Goal: Navigation & Orientation: Find specific page/section

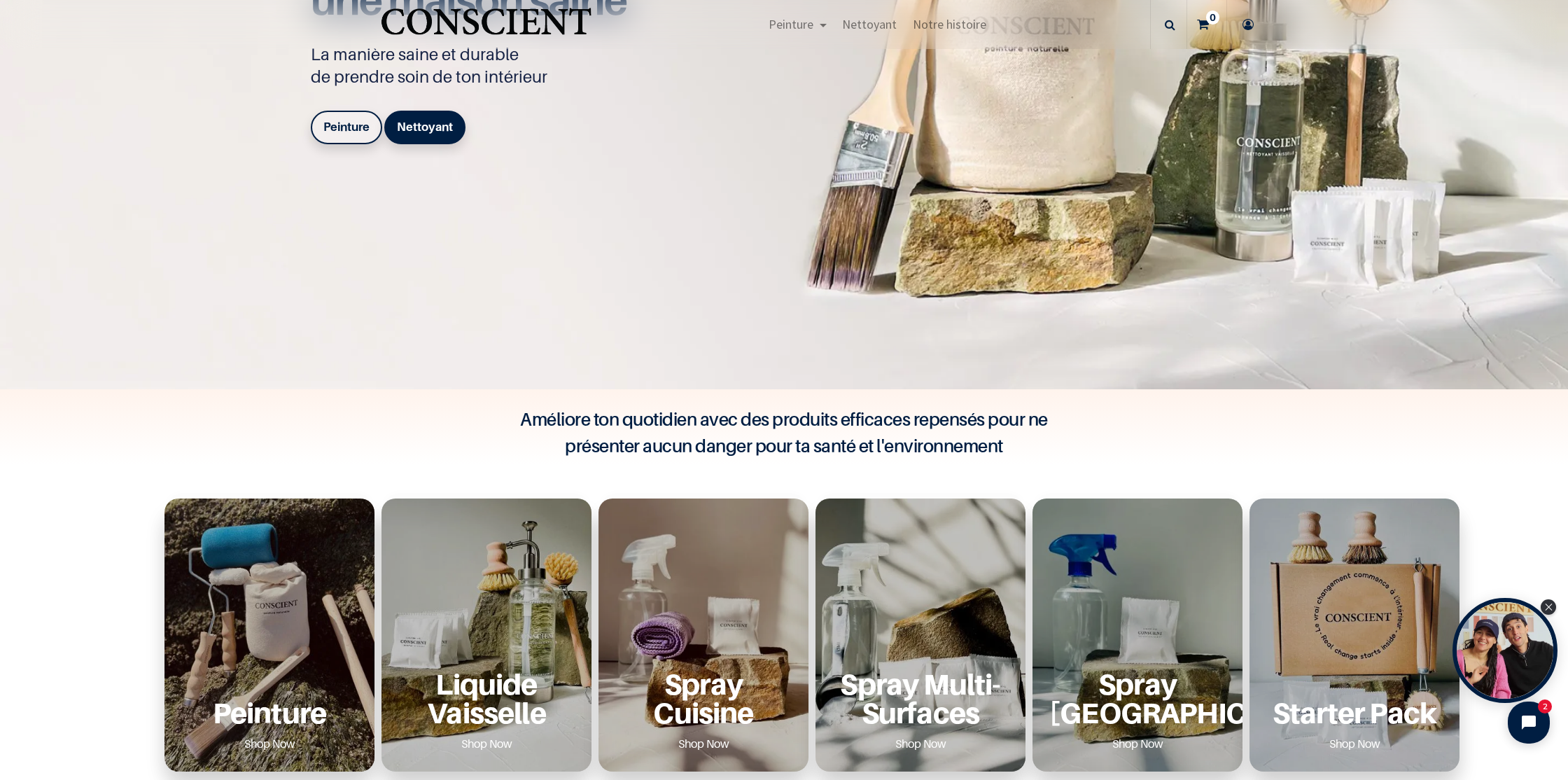
scroll to position [405, 0]
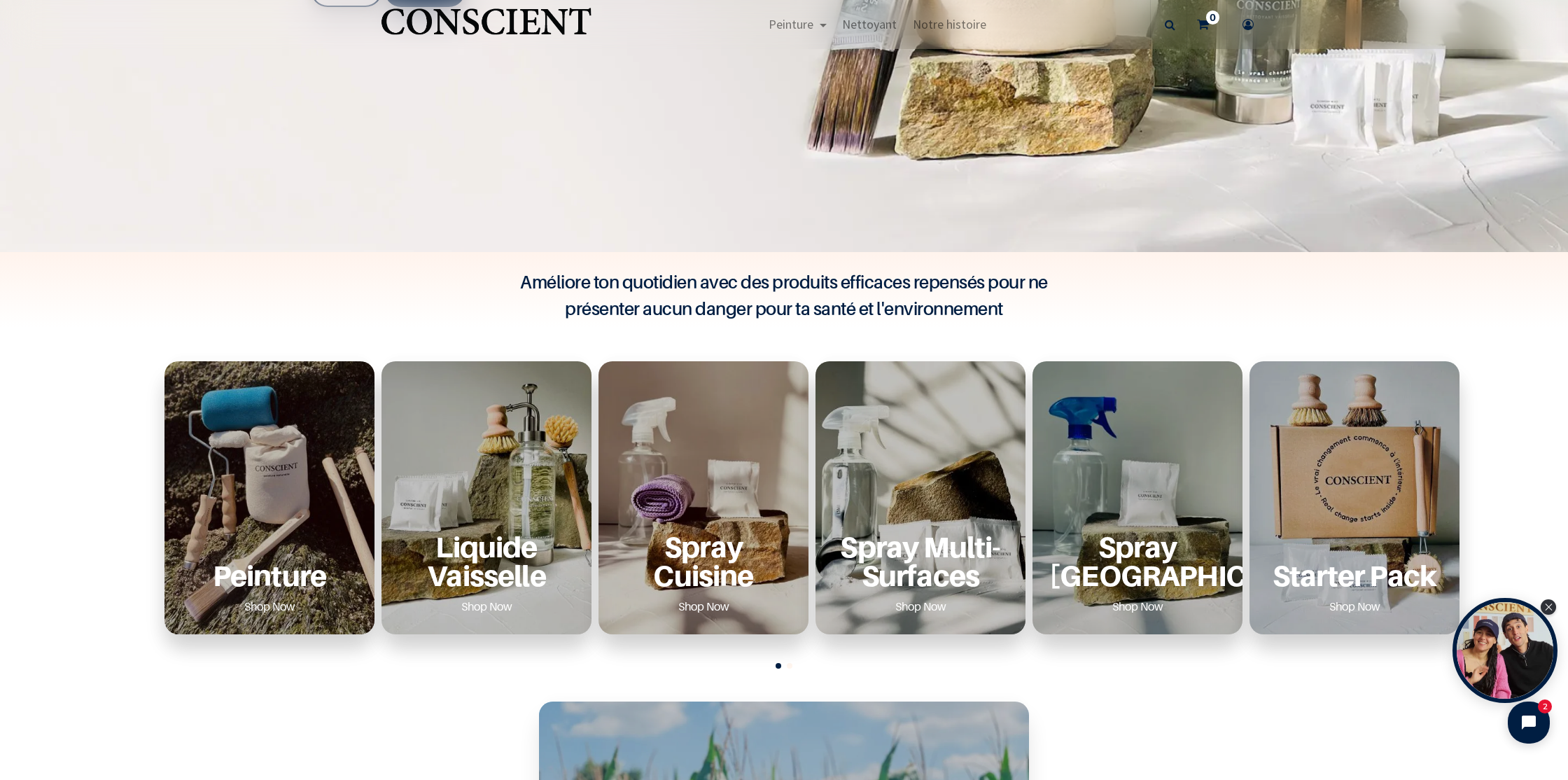
click at [257, 524] on div "Peinture Shop Now" at bounding box center [269, 498] width 210 height 273
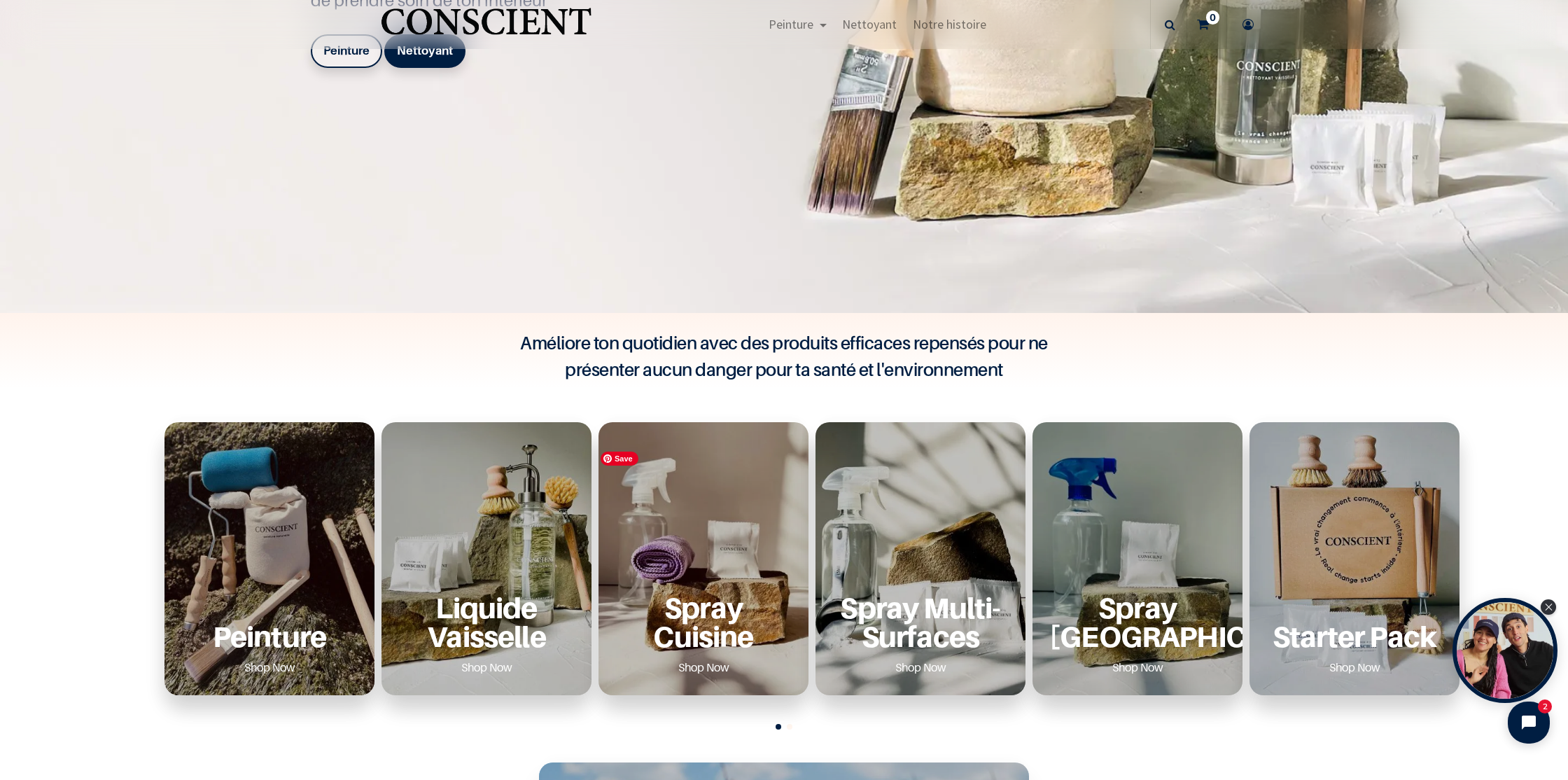
scroll to position [0, 0]
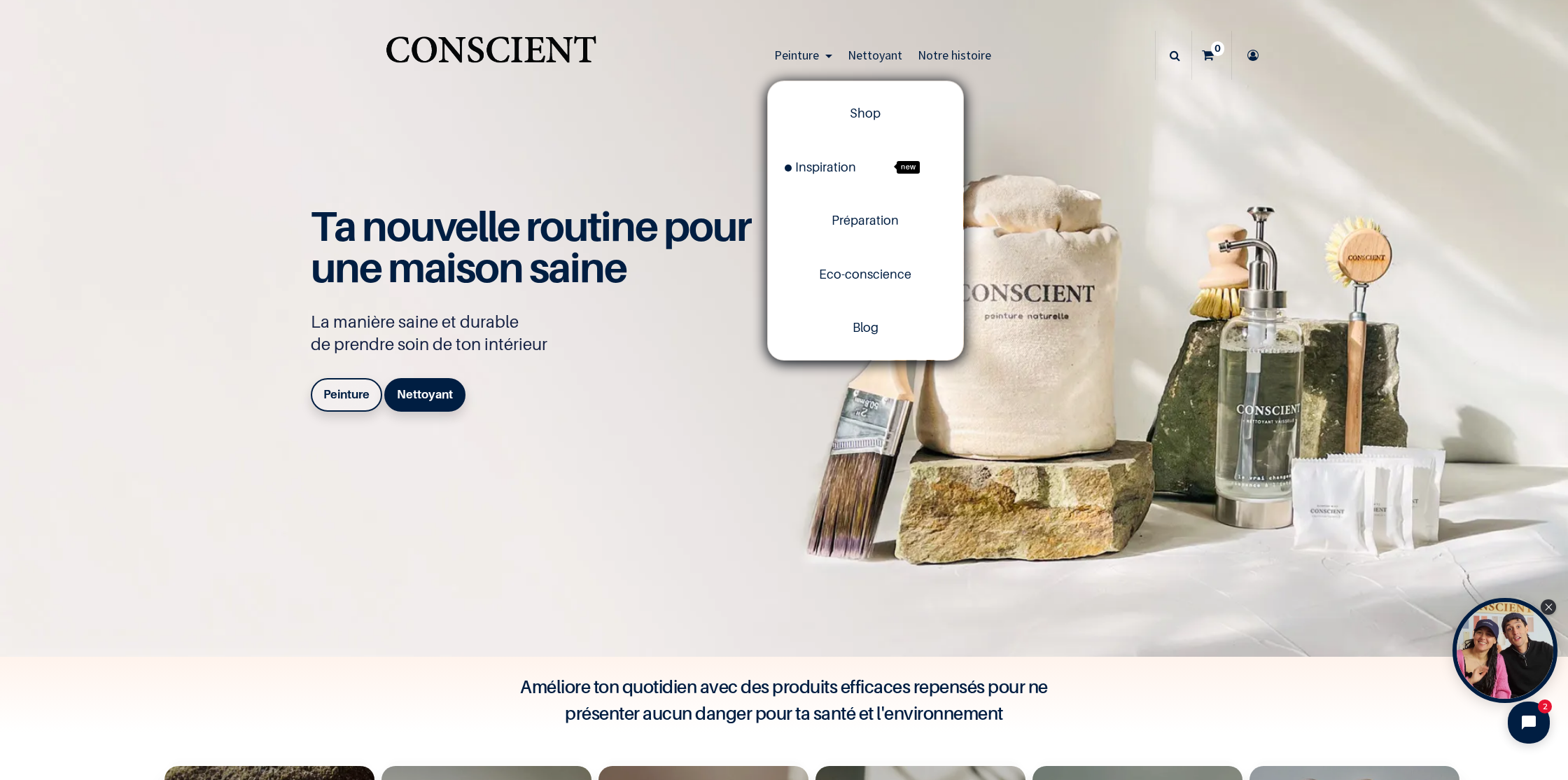
click at [810, 57] on span "Peinture" at bounding box center [796, 55] width 44 height 16
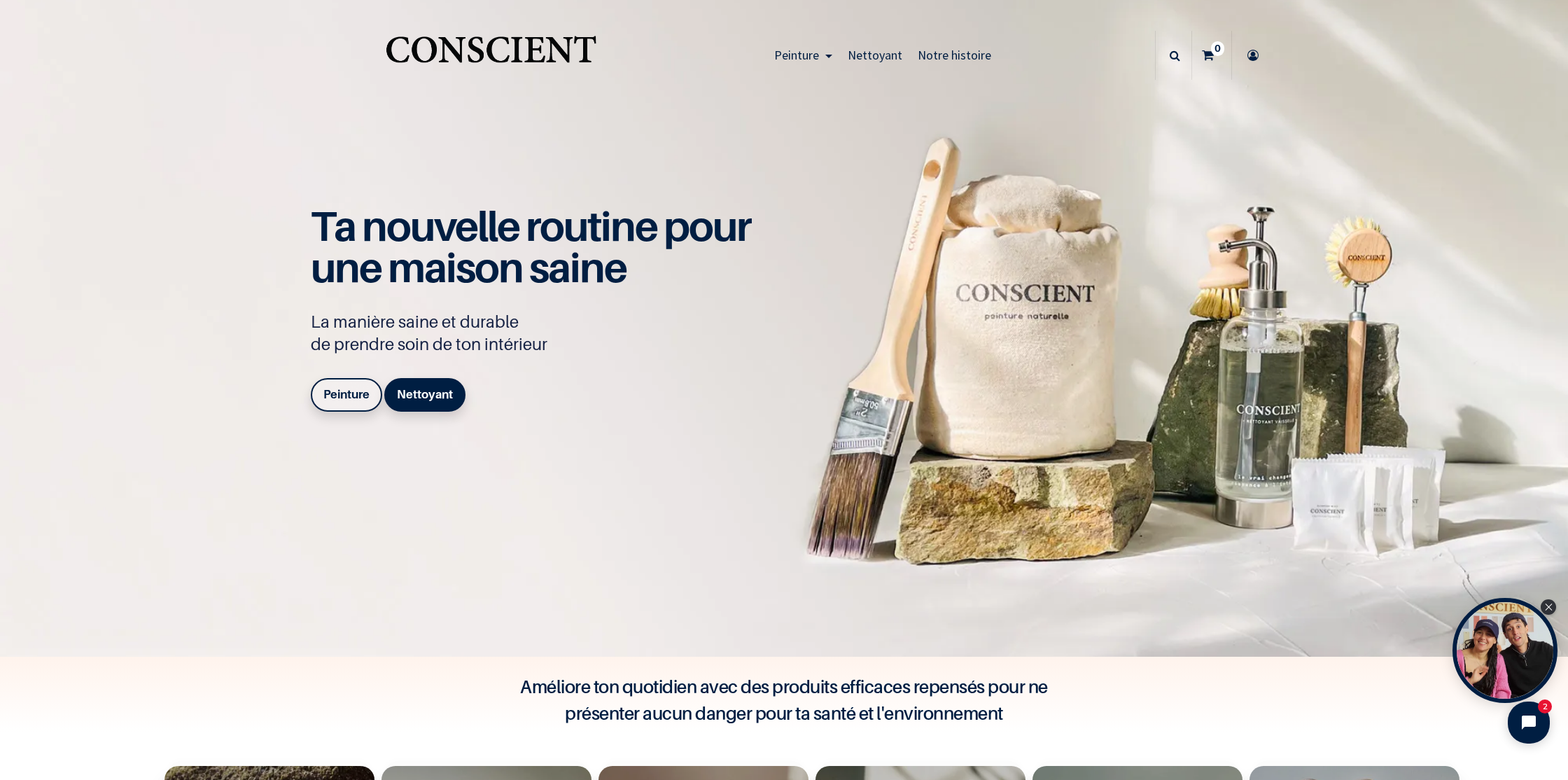
click at [826, 57] on link "Peinture" at bounding box center [803, 55] width 74 height 49
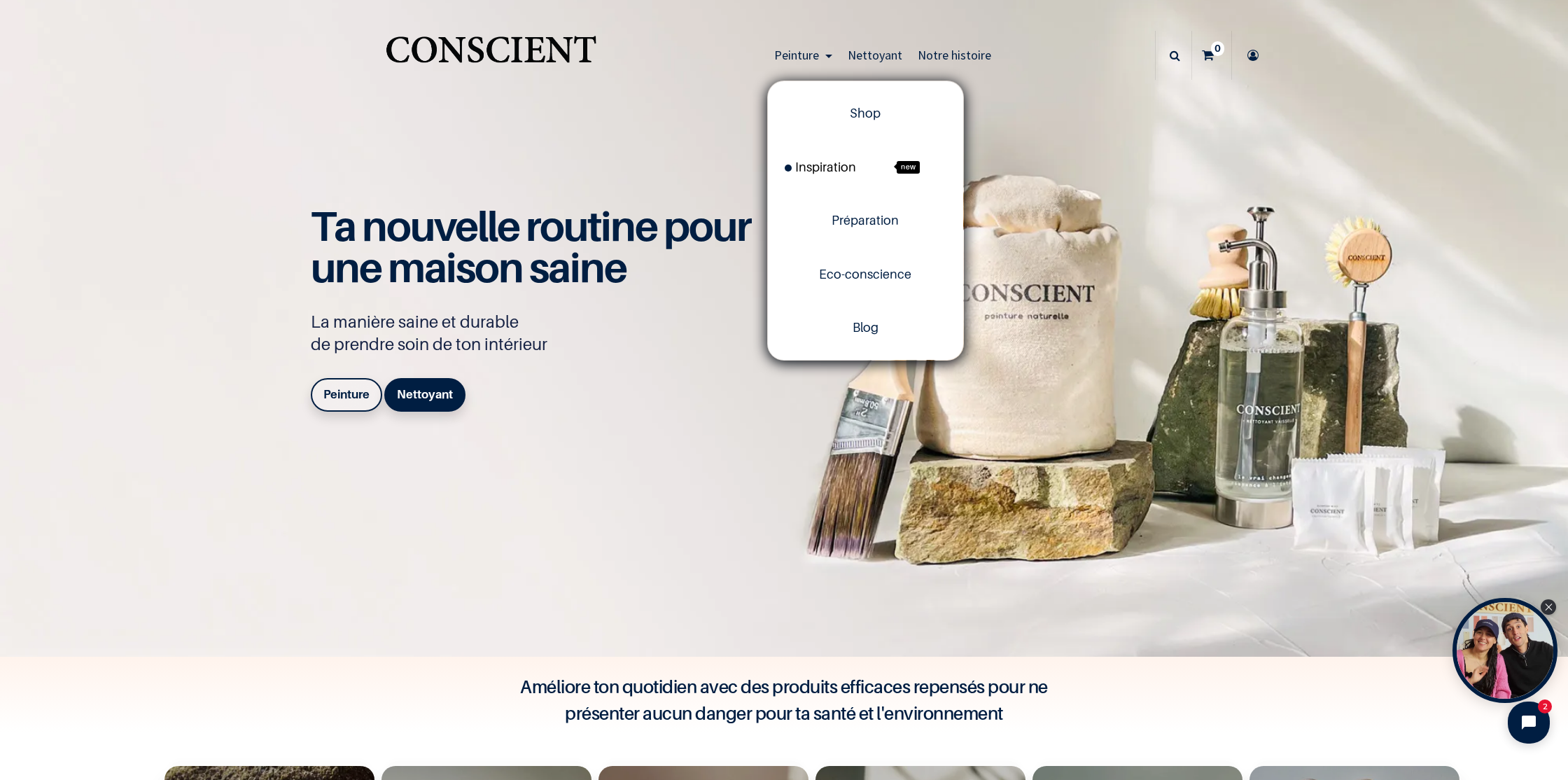
click at [826, 168] on span "Inspiration" at bounding box center [820, 167] width 71 height 15
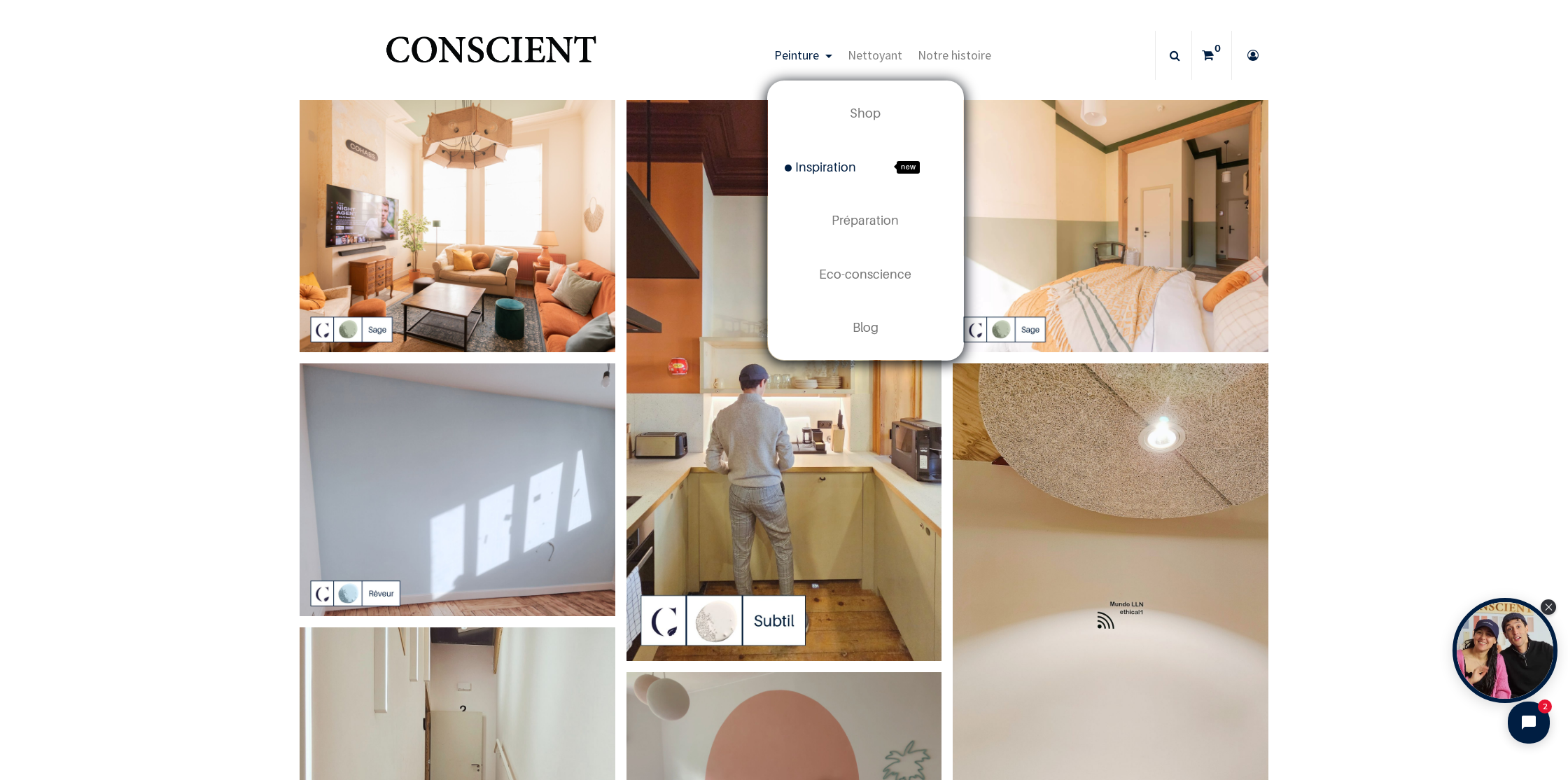
click at [803, 57] on span "Peinture" at bounding box center [796, 55] width 44 height 16
click at [856, 117] on span "Shop" at bounding box center [865, 113] width 31 height 15
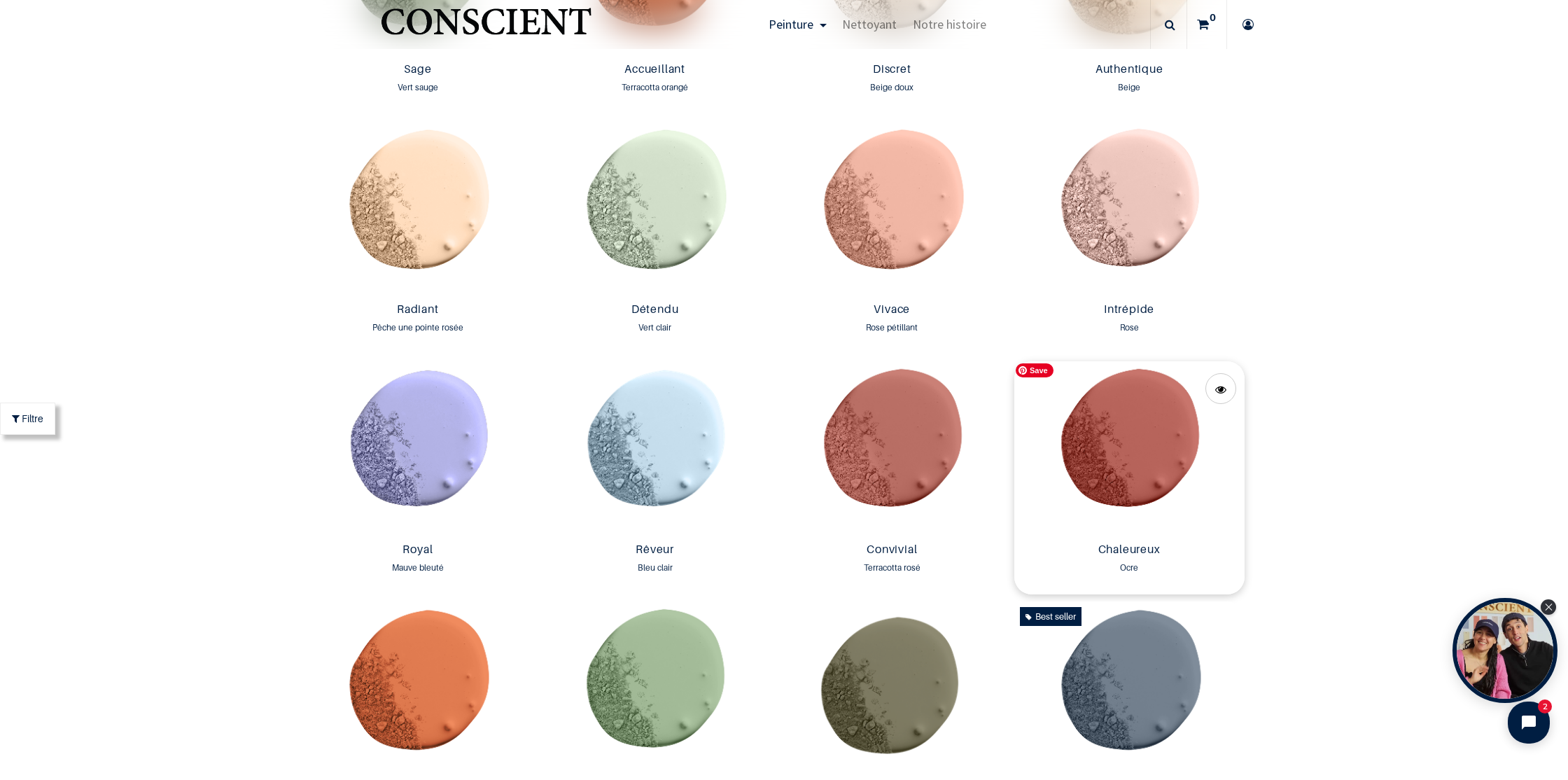
scroll to position [1610, 0]
